Goal: Contribute content

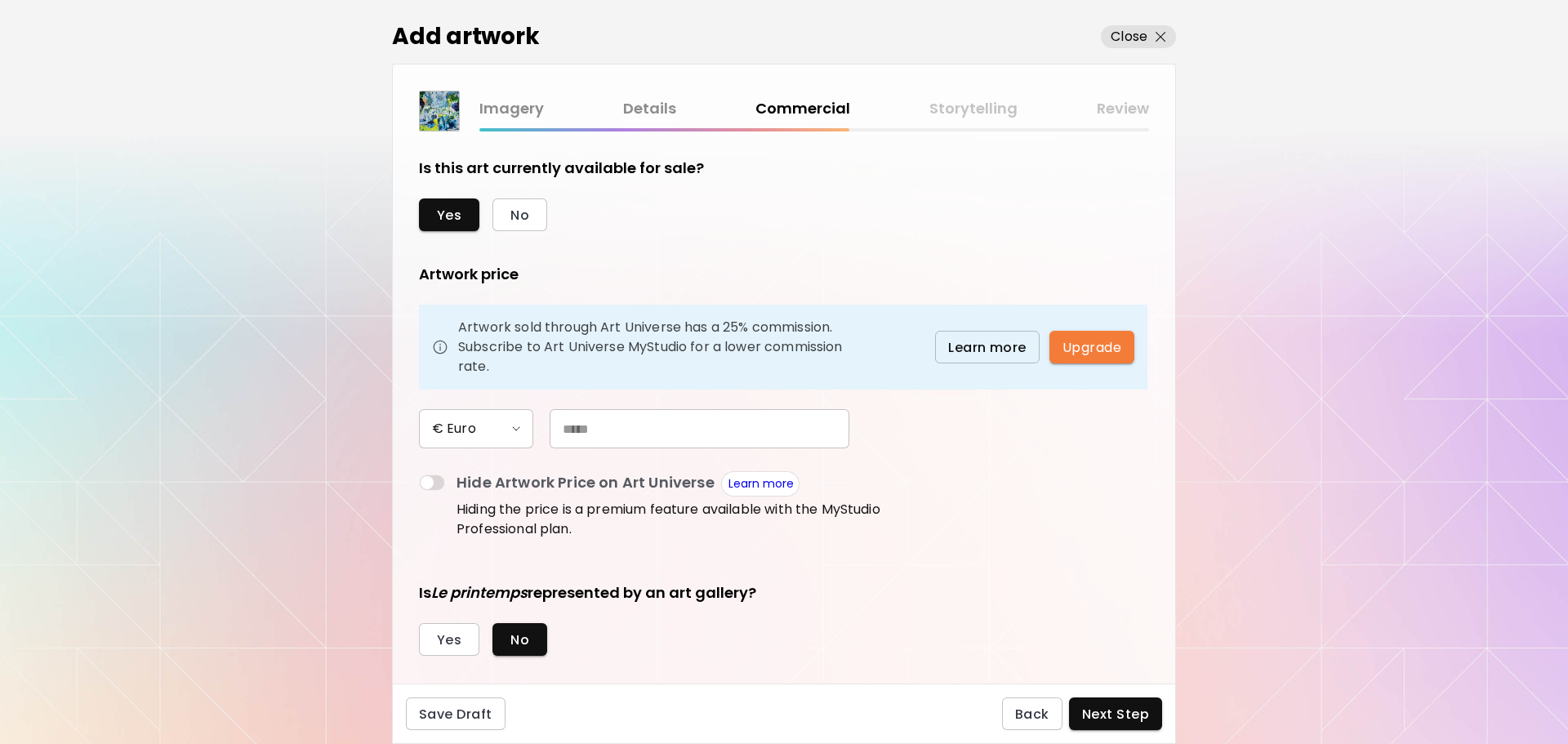
scroll to position [123, 0]
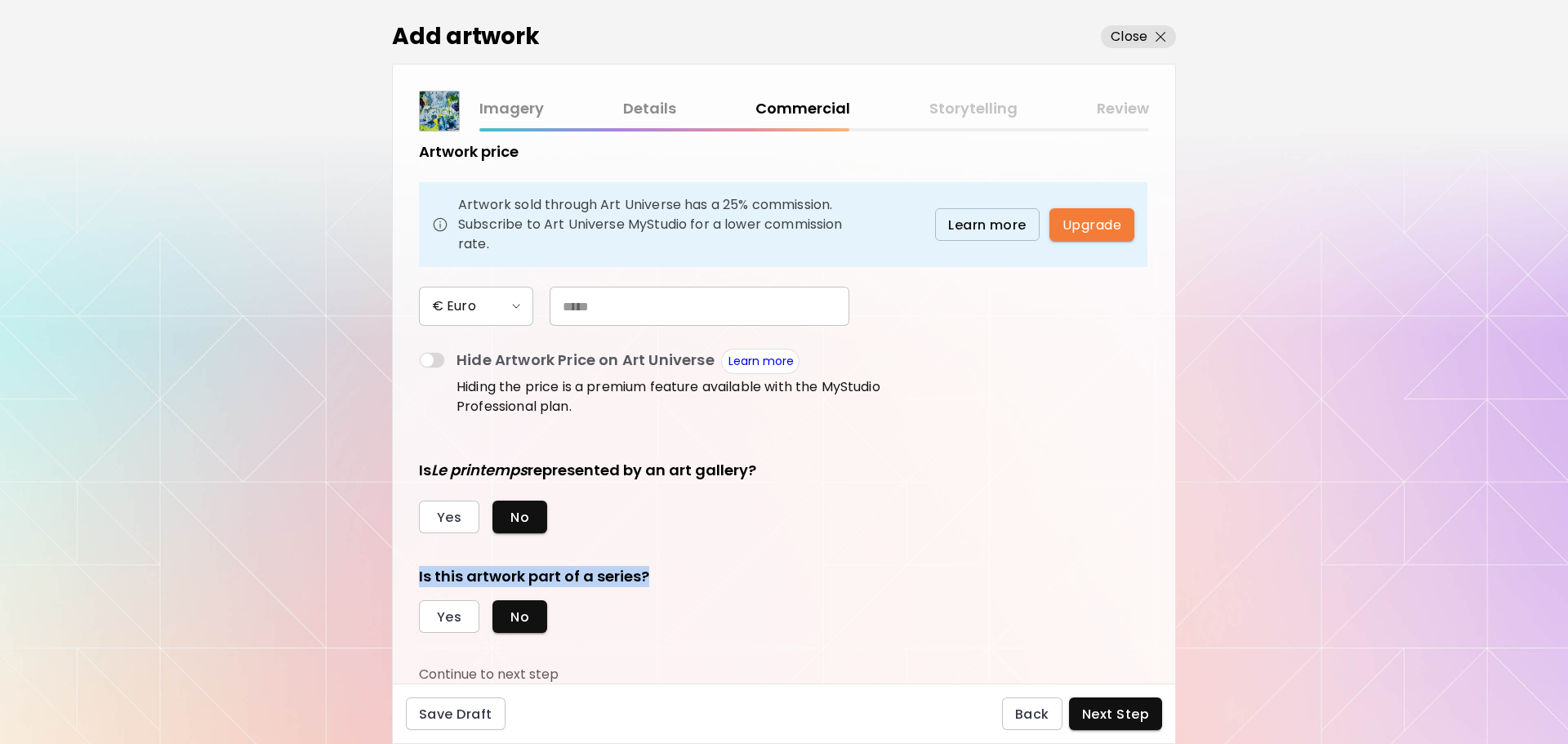
click at [1278, 436] on div "Add artwork Close Imagery Details Commercial Storytelling Review Is this art cu…" at bounding box center [784, 372] width 1568 height 744
click at [994, 119] on div "Imagery Details Commercial Storytelling Review" at bounding box center [814, 109] width 670 height 24
click at [980, 110] on div "Imagery Details Commercial Storytelling Review" at bounding box center [814, 109] width 670 height 24
click at [433, 720] on span "Save Draft" at bounding box center [456, 714] width 74 height 17
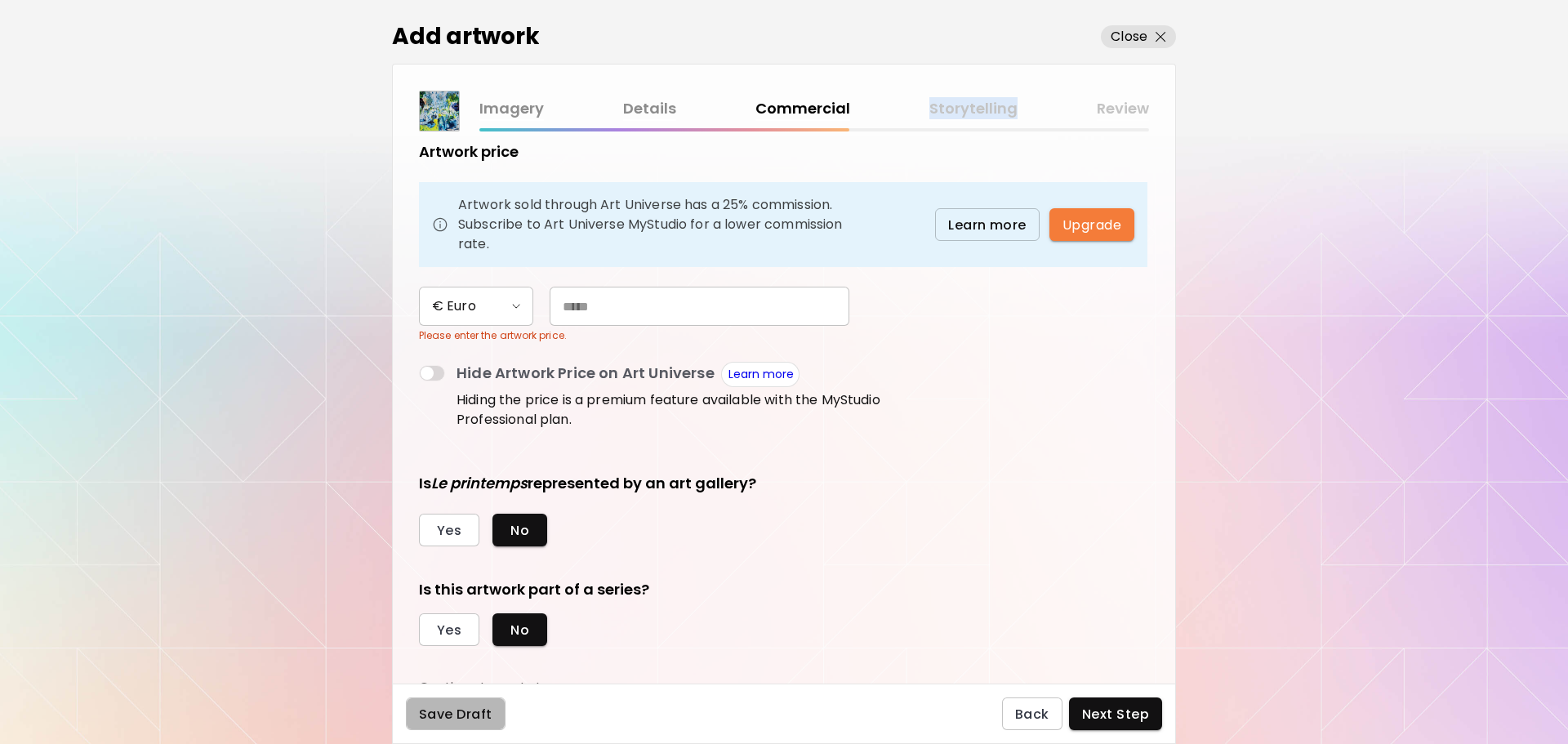
click at [448, 720] on span "Save Draft" at bounding box center [456, 714] width 74 height 17
click at [1129, 33] on p "Close" at bounding box center [1129, 37] width 37 height 20
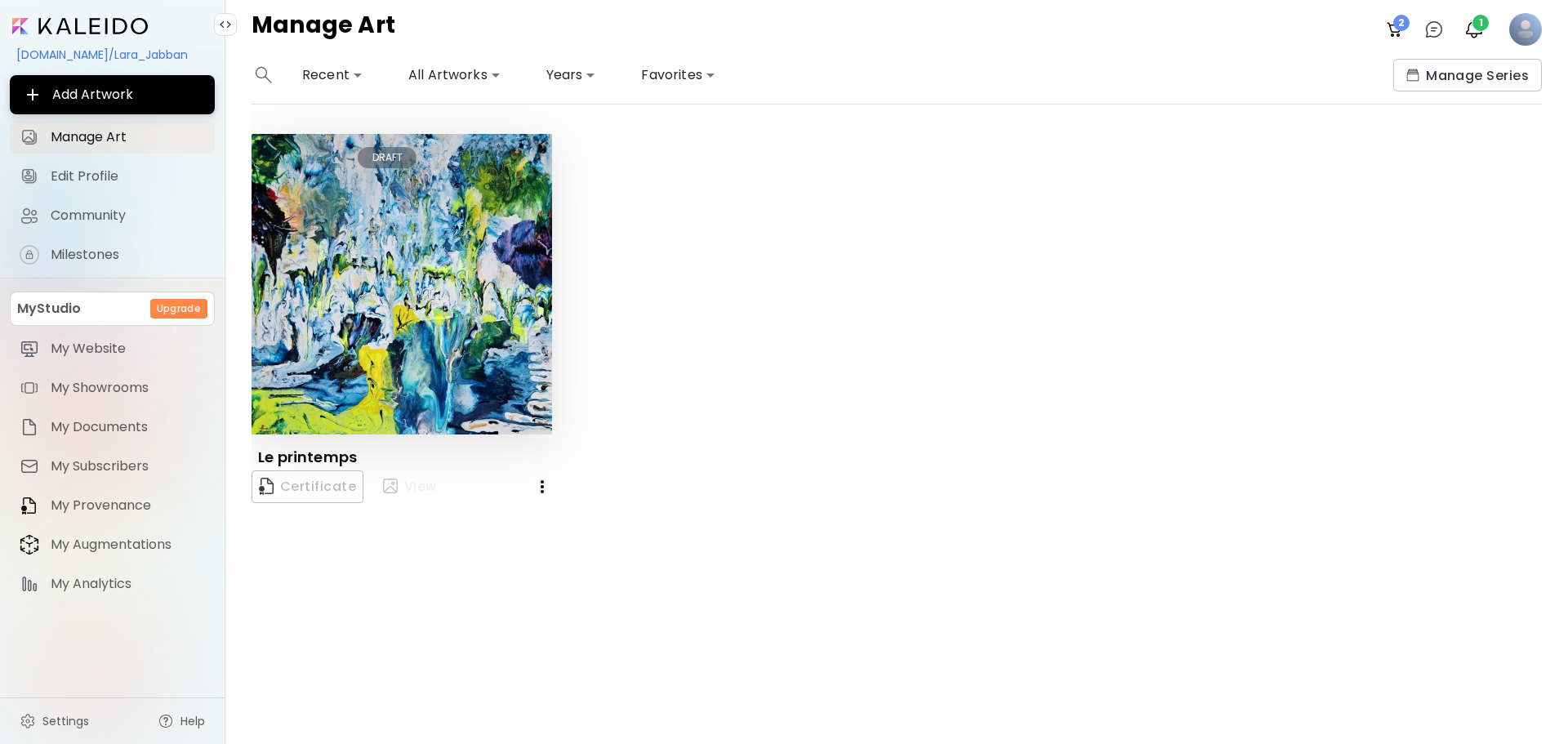
click at [399, 488] on div "button" at bounding box center [393, 487] width 21 height 20
click at [1469, 34] on img "button" at bounding box center [1474, 30] width 20 height 20
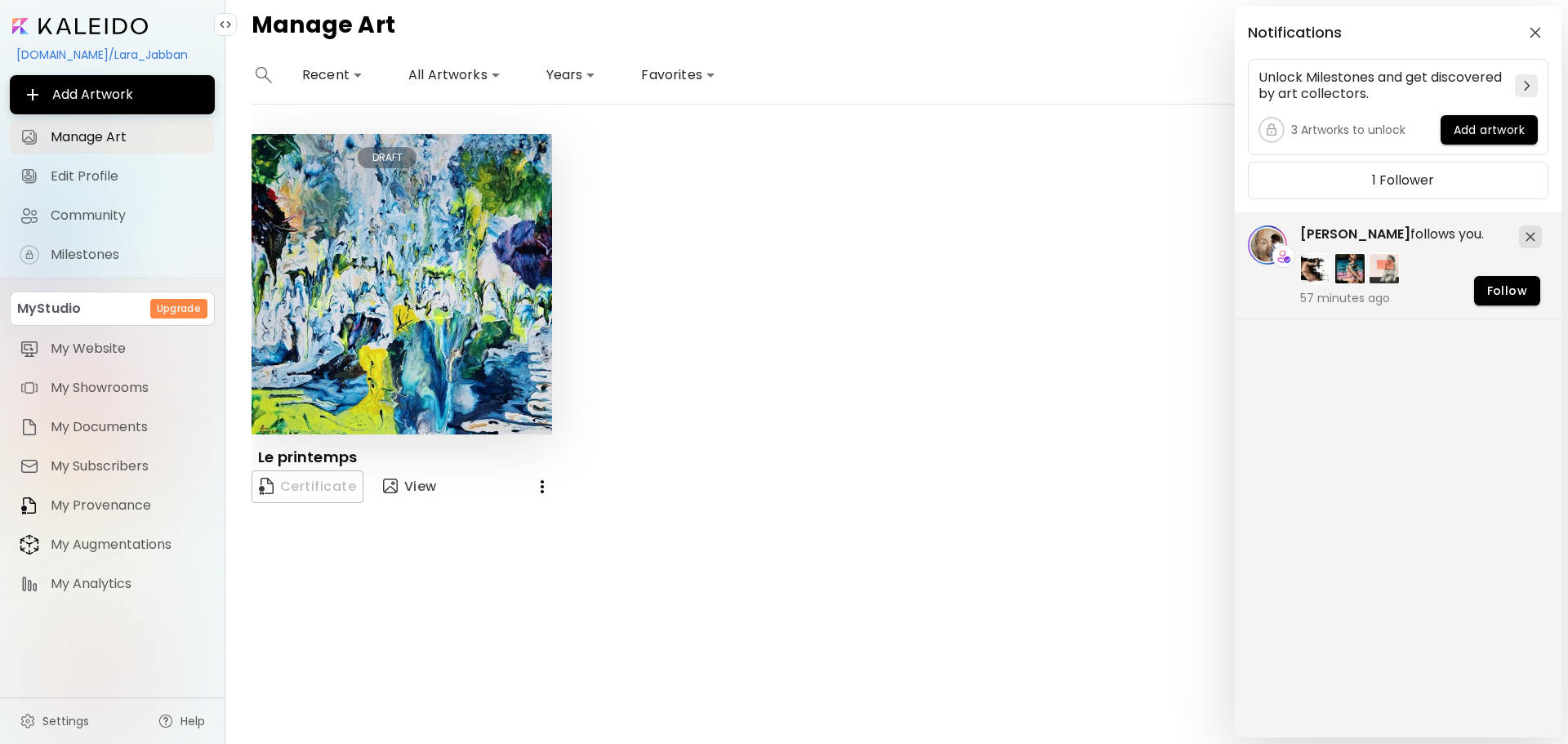
click at [955, 117] on div "Notifications Unlock Milestones and get discovered by art collectors. 3 Artwork…" at bounding box center [784, 372] width 1568 height 744
